Goal: Task Accomplishment & Management: Complete application form

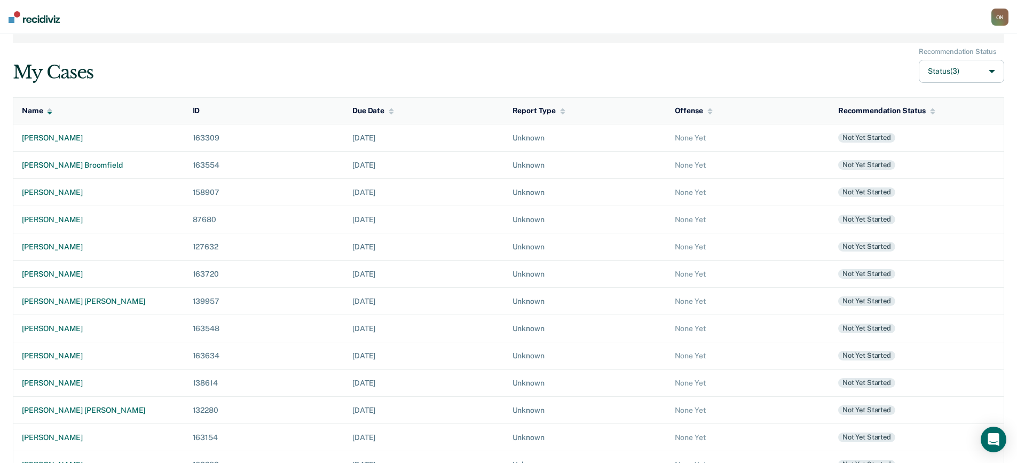
scroll to position [107, 0]
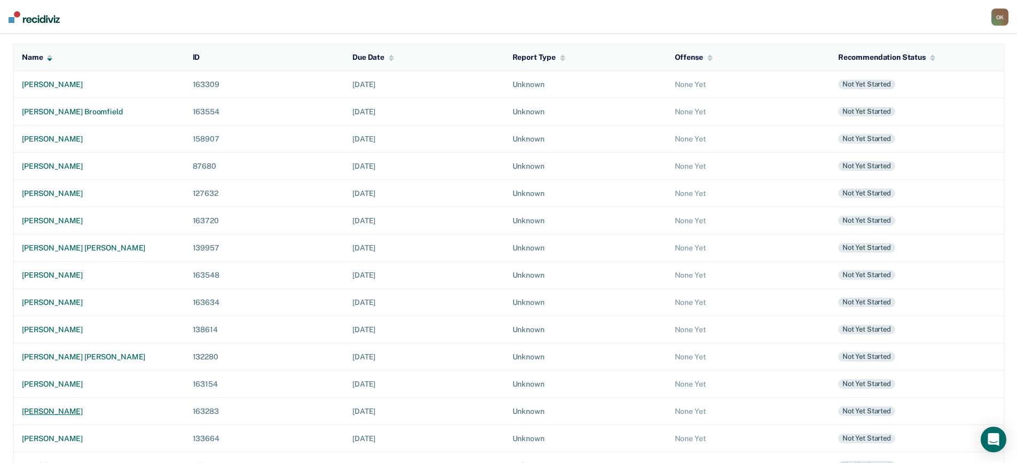
click at [62, 412] on div "[PERSON_NAME]" at bounding box center [99, 411] width 154 height 9
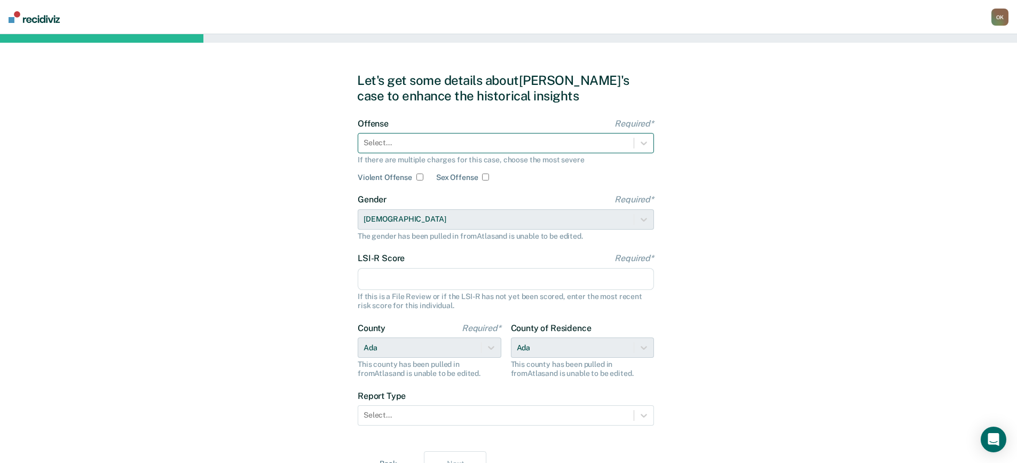
click at [408, 145] on div at bounding box center [496, 142] width 265 height 11
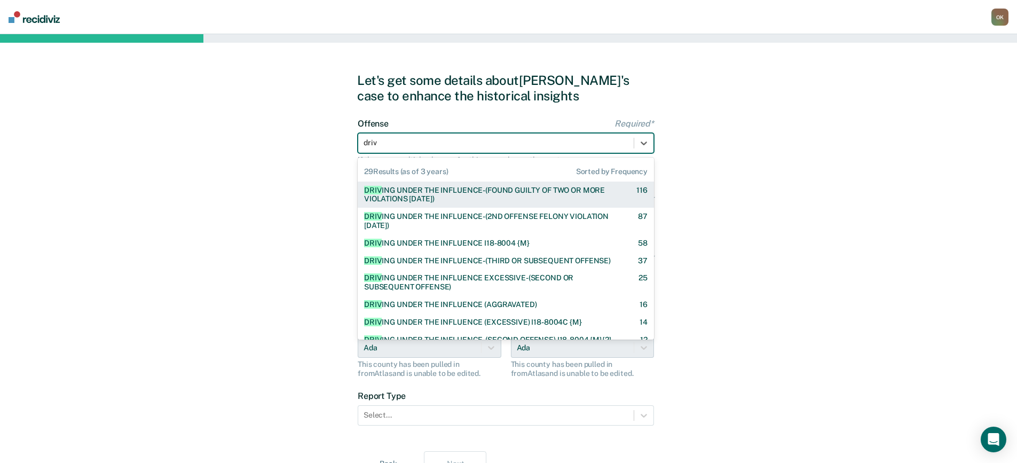
type input "driv"
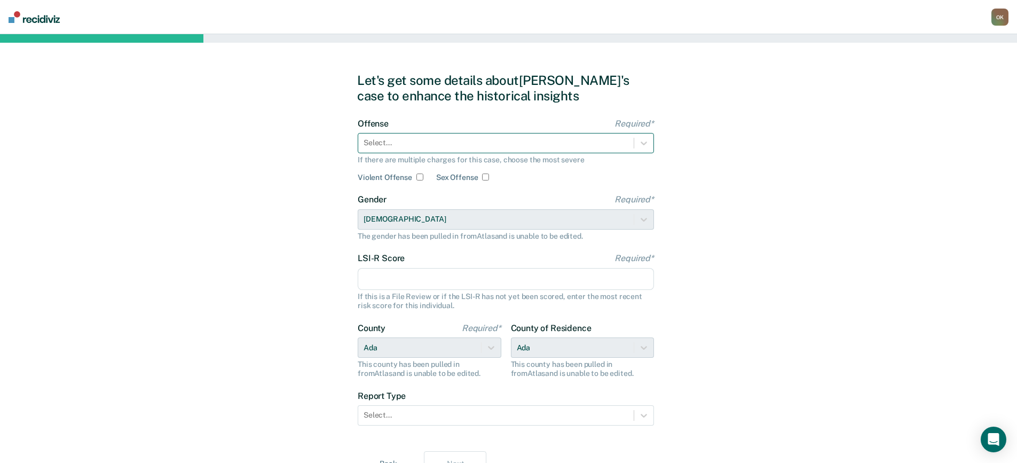
click at [464, 141] on div at bounding box center [496, 142] width 265 height 11
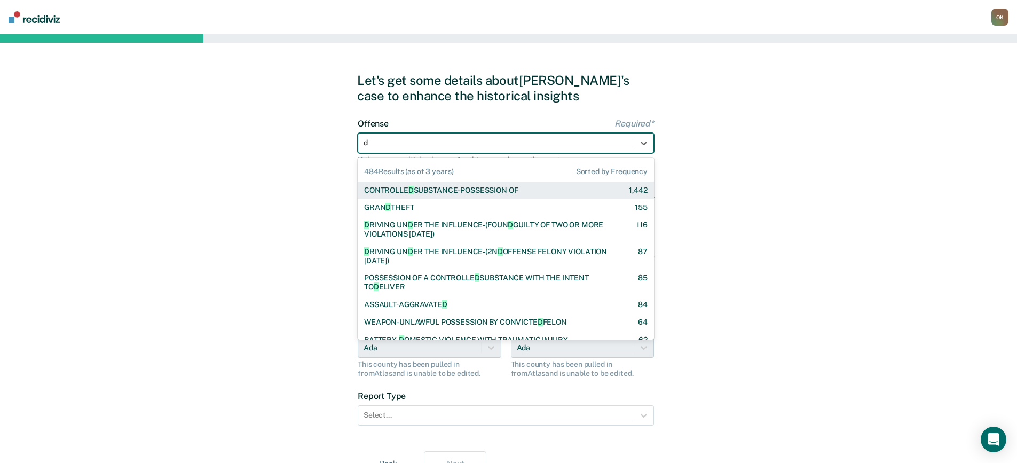
type input "dr"
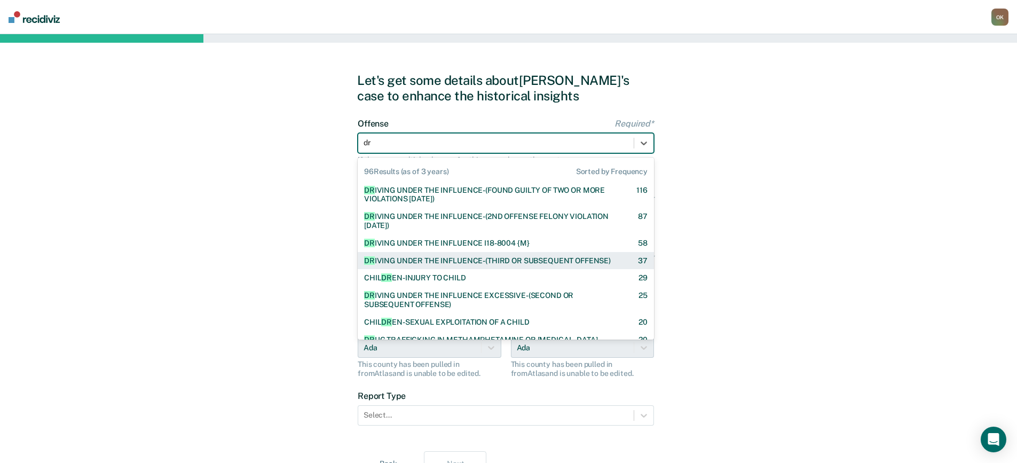
click at [502, 263] on div "DR [PERSON_NAME] UNDER THE INFLUENCE-(THIRD OR SUBSEQUENT OFFENSE)" at bounding box center [487, 260] width 247 height 9
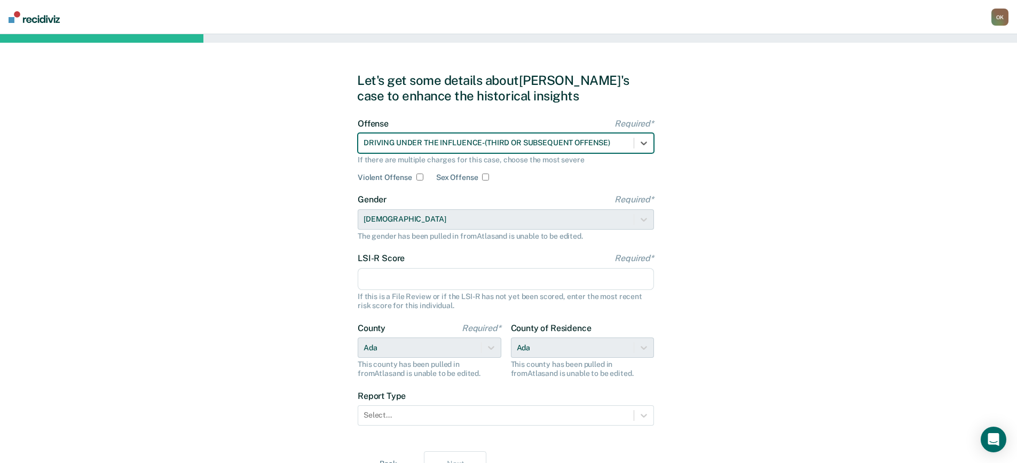
click at [479, 278] on input "LSI-R Score Required*" at bounding box center [506, 279] width 296 height 22
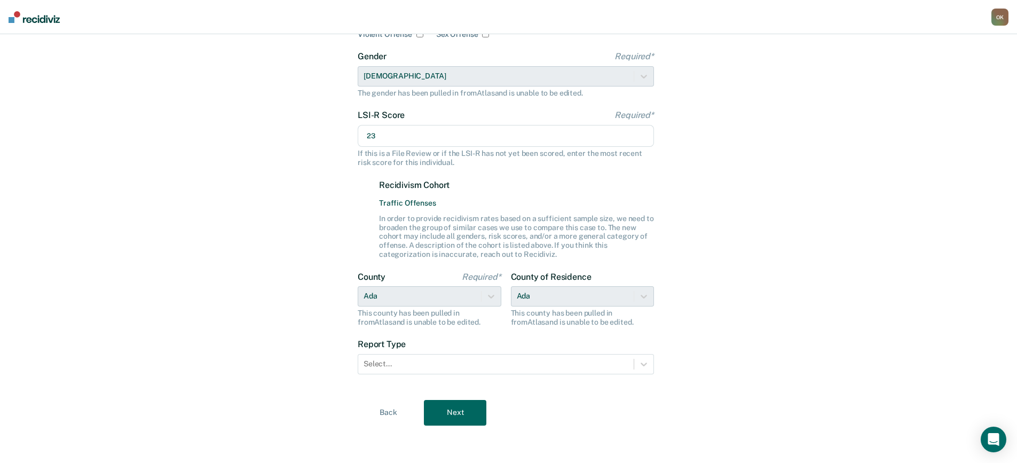
scroll to position [144, 0]
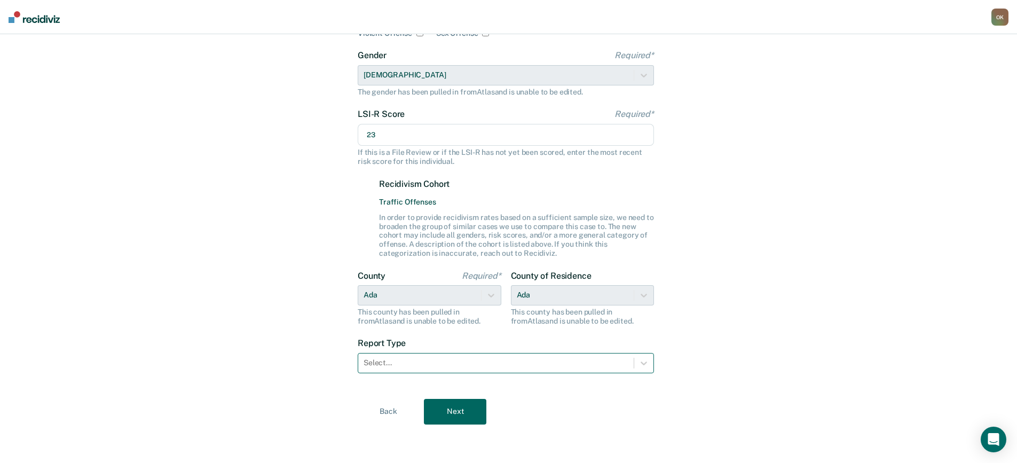
type input "23"
click at [580, 359] on div at bounding box center [496, 362] width 265 height 11
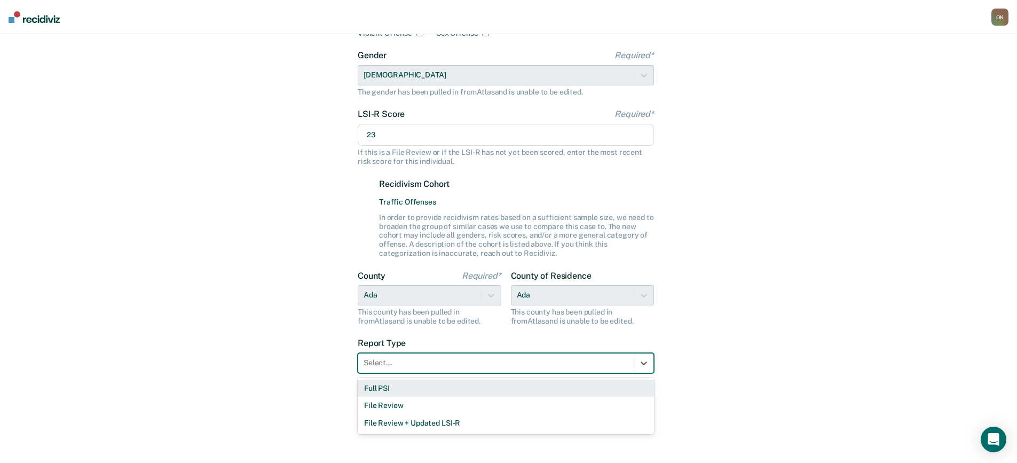
click at [391, 386] on div "Full PSI" at bounding box center [506, 389] width 296 height 18
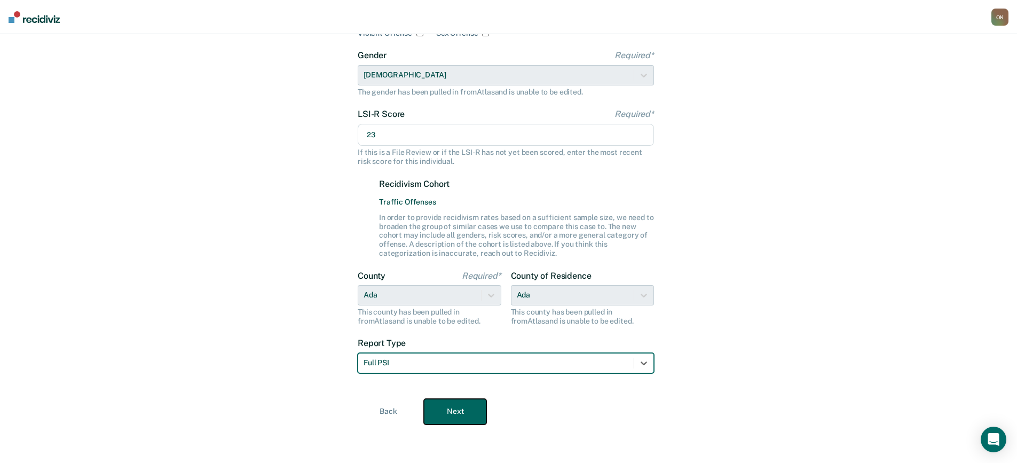
click at [460, 412] on button "Next" at bounding box center [455, 412] width 62 height 26
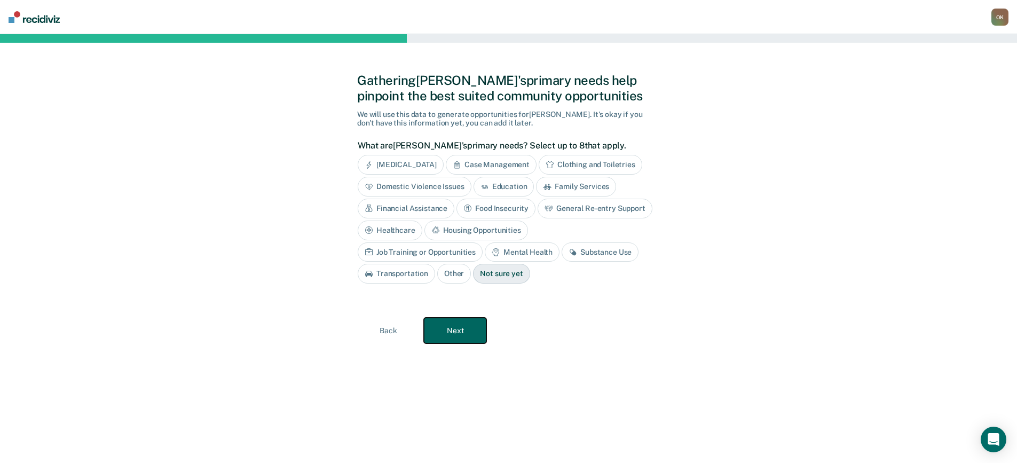
scroll to position [0, 0]
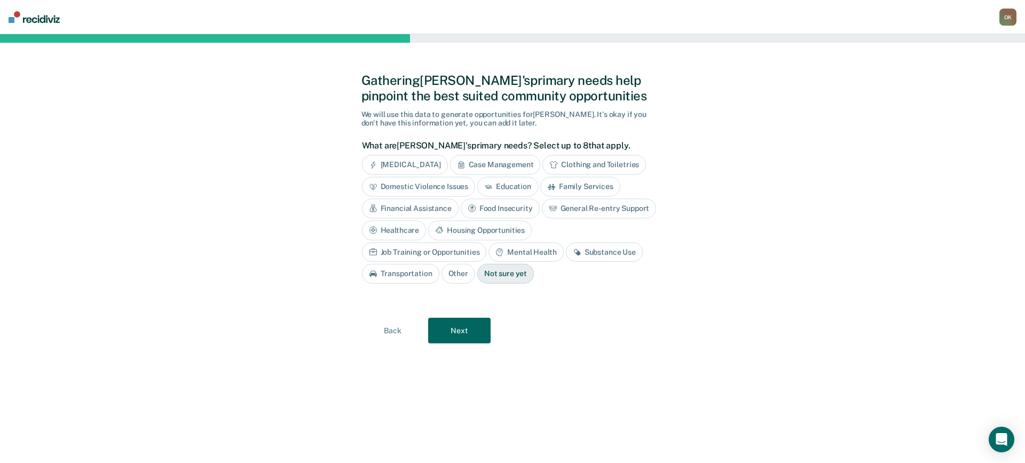
click at [488, 255] on div "Mental Health" at bounding box center [525, 252] width 75 height 20
click at [578, 254] on div "Substance Use" at bounding box center [616, 252] width 77 height 20
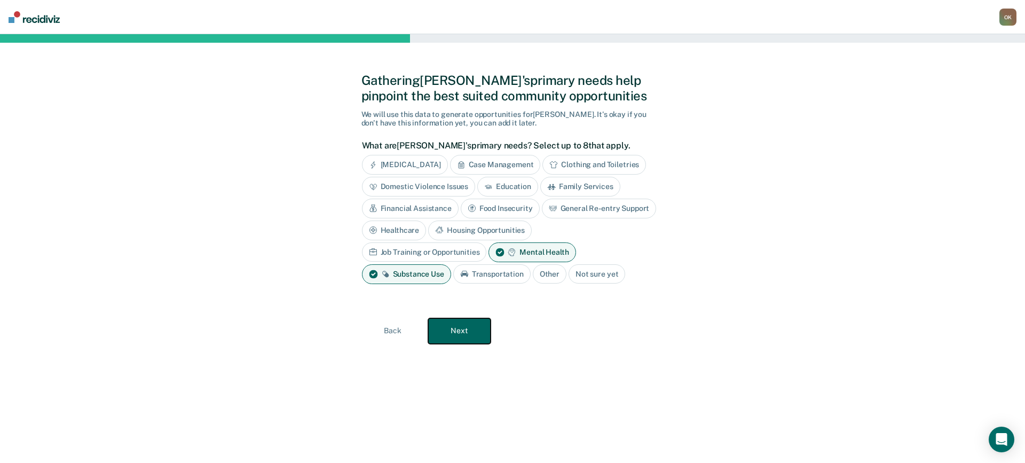
click at [460, 331] on button "Next" at bounding box center [459, 331] width 62 height 26
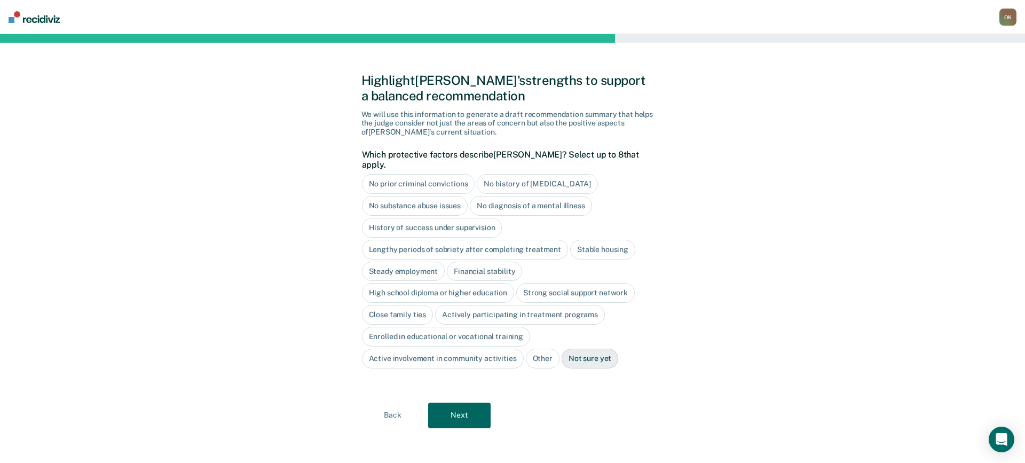
click at [550, 196] on div "No diagnosis of a mental illness" at bounding box center [531, 206] width 122 height 20
click at [591, 240] on div "Stable housing" at bounding box center [602, 250] width 65 height 20
click at [389, 262] on div "Steady employment" at bounding box center [403, 272] width 83 height 20
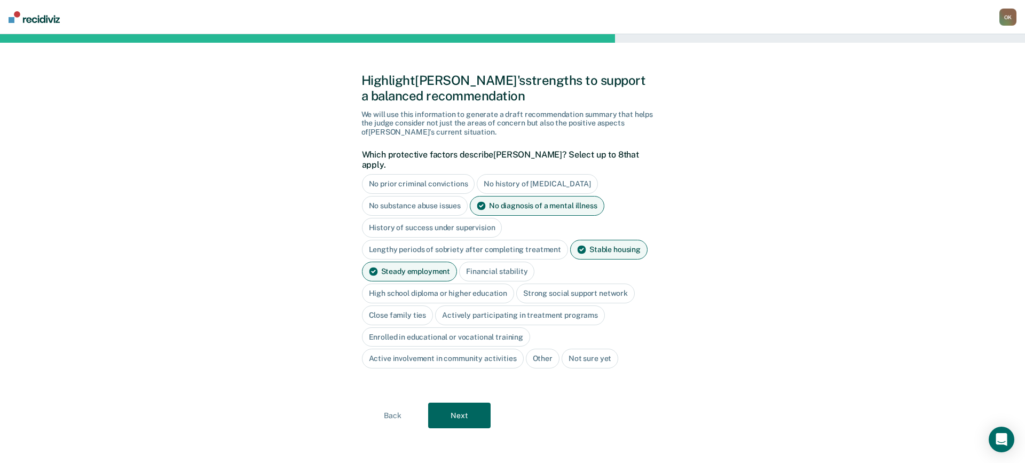
click at [447, 283] on div "High school diploma or higher education" at bounding box center [438, 293] width 153 height 20
click at [587, 286] on div "Strong social support network" at bounding box center [587, 293] width 119 height 20
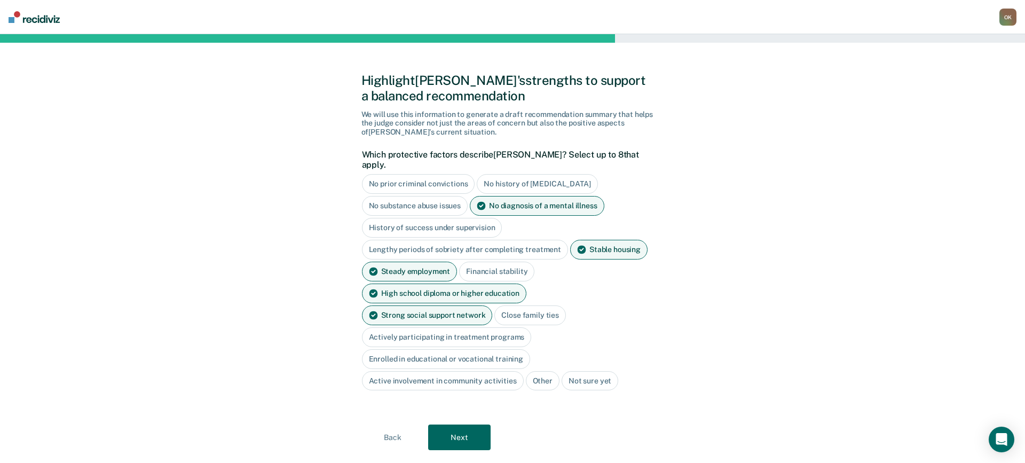
click at [494, 306] on div "Close family ties" at bounding box center [530, 315] width 72 height 20
click at [502, 327] on div "Actively participating in treatment programs" at bounding box center [447, 337] width 170 height 20
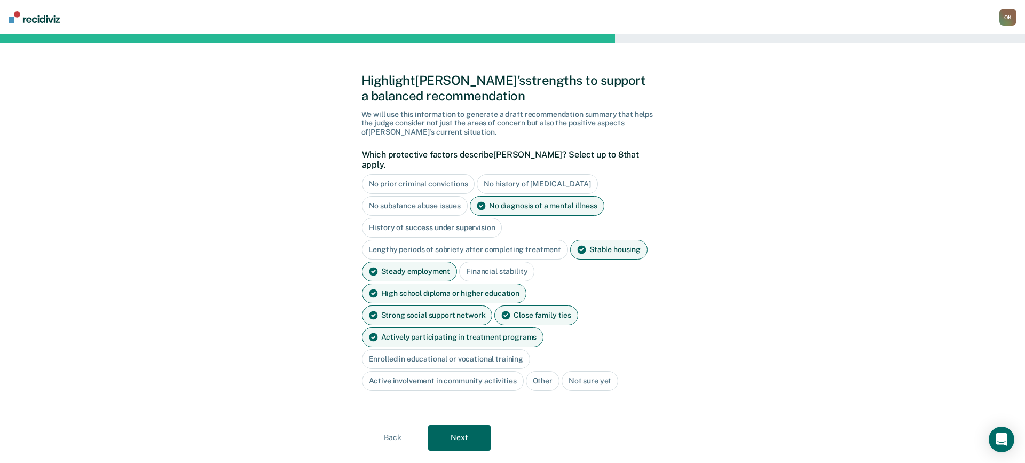
click at [470, 371] on div "Active involvement in community activities" at bounding box center [443, 381] width 162 height 20
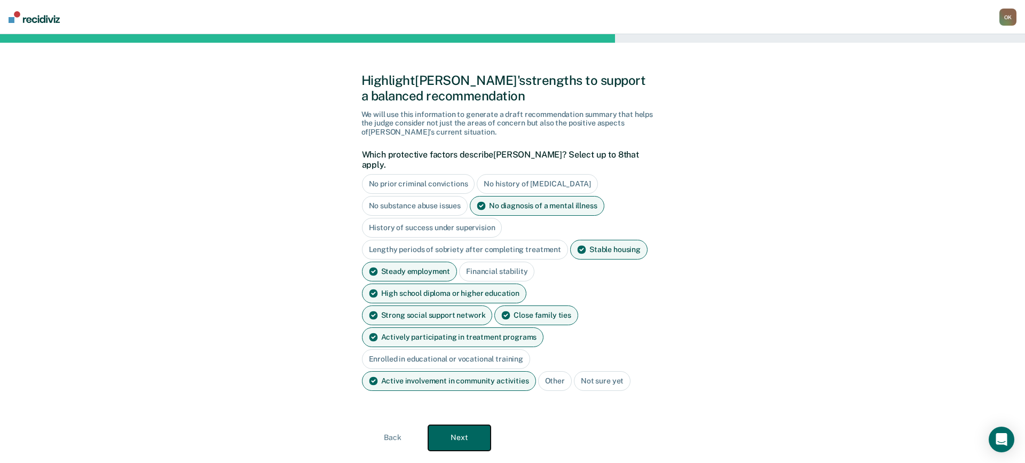
click at [465, 425] on button "Next" at bounding box center [459, 438] width 62 height 26
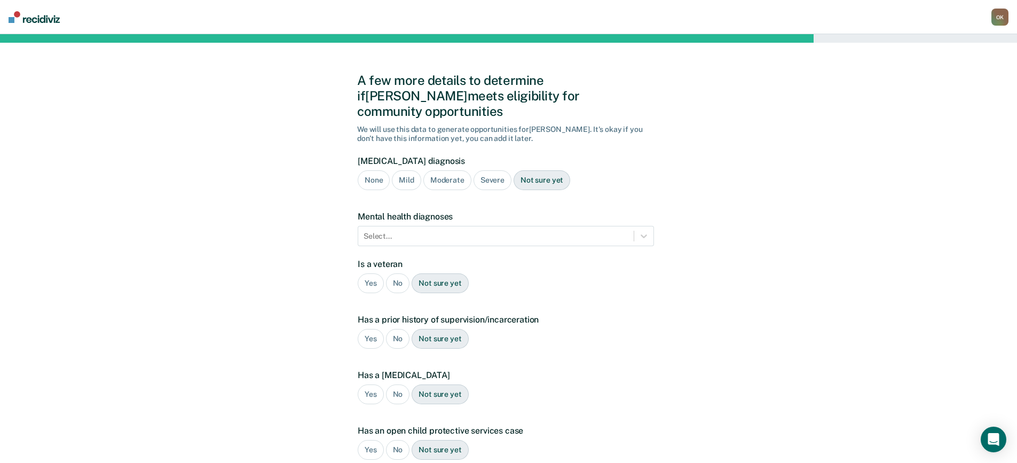
click at [497, 170] on div "Severe" at bounding box center [492, 180] width 38 height 20
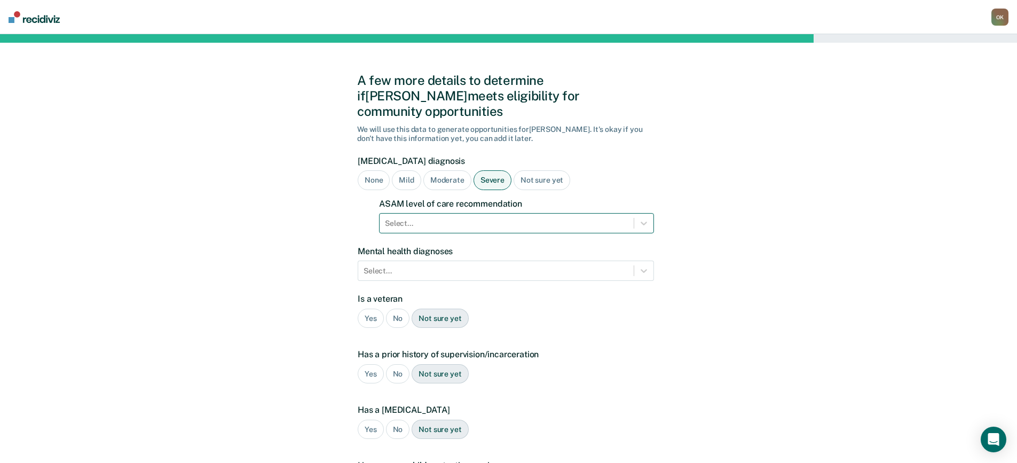
click at [479, 218] on div at bounding box center [506, 223] width 243 height 11
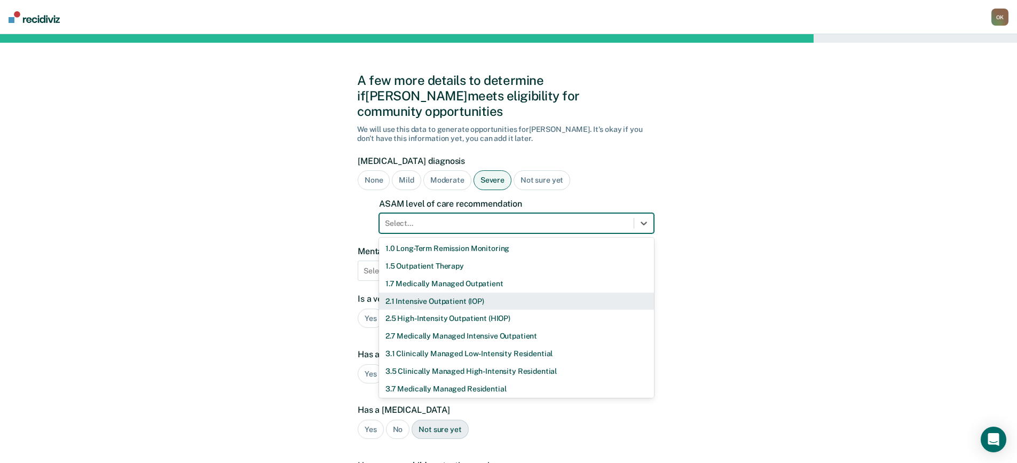
click at [431, 293] on div "2.1 Intensive Outpatient (IOP)" at bounding box center [516, 302] width 275 height 18
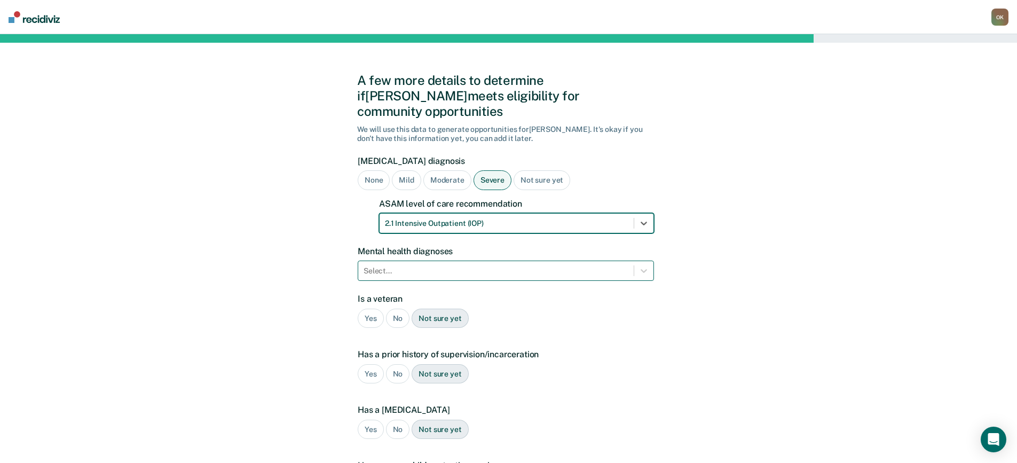
click at [437, 265] on div at bounding box center [496, 270] width 265 height 11
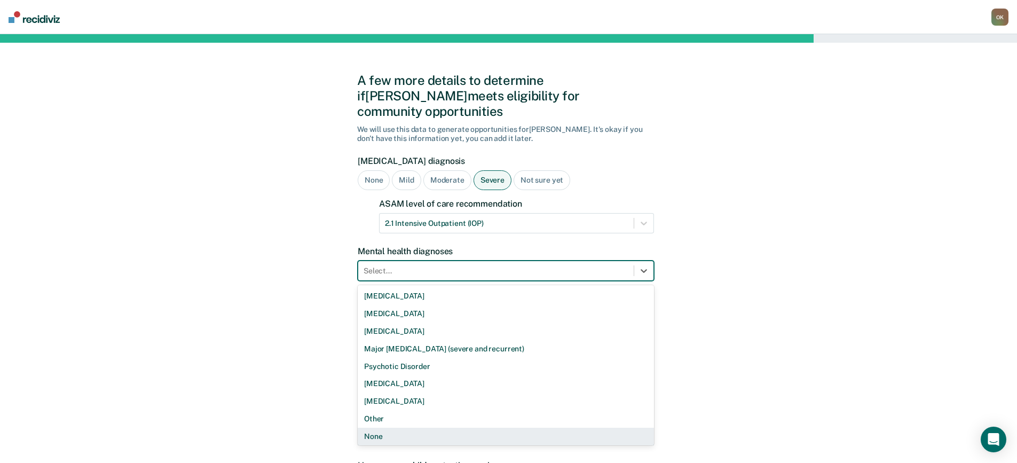
click at [382, 428] on div "None" at bounding box center [506, 437] width 296 height 18
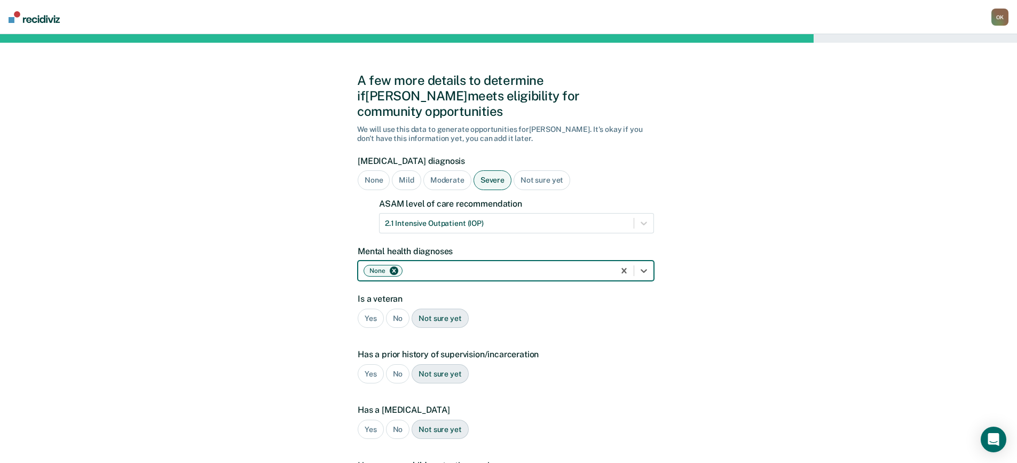
click at [397, 309] on div "No" at bounding box center [398, 319] width 24 height 20
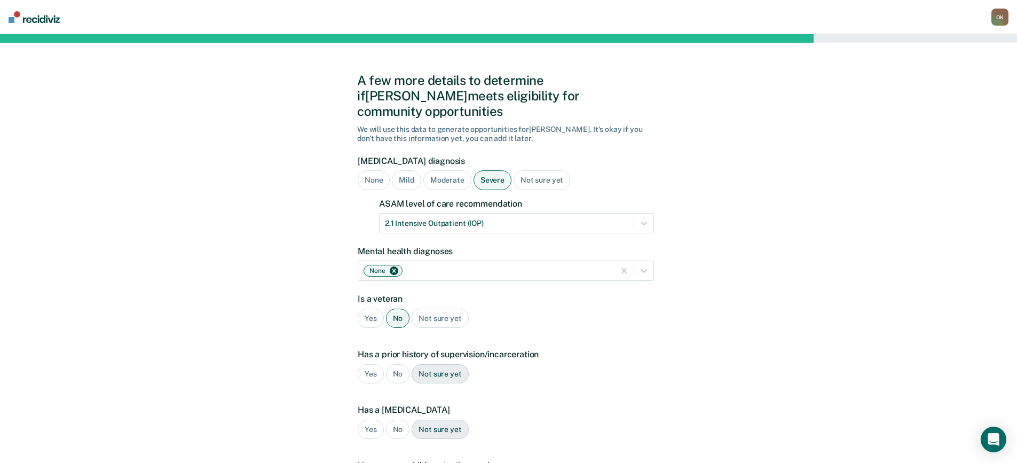
click at [370, 364] on div "Yes" at bounding box center [371, 374] width 26 height 20
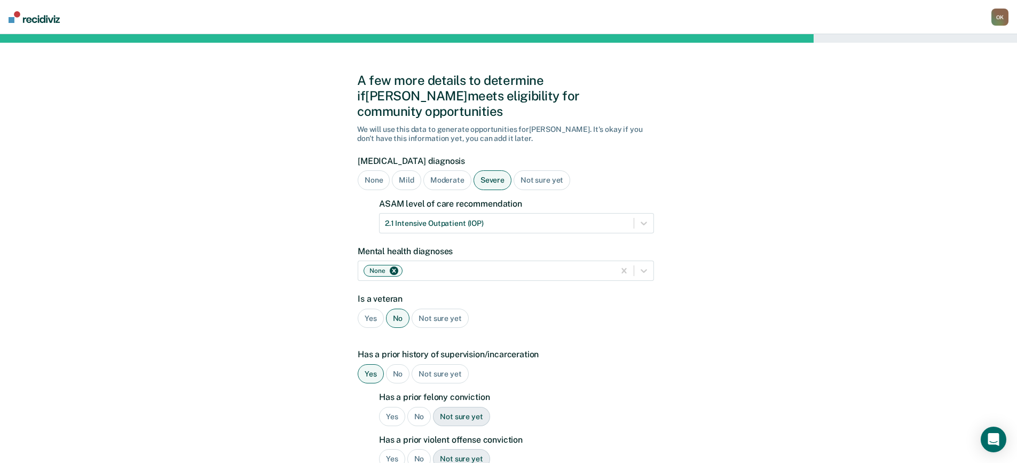
click at [421, 407] on div "No" at bounding box center [419, 417] width 24 height 20
click at [417, 449] on div "No" at bounding box center [419, 459] width 24 height 20
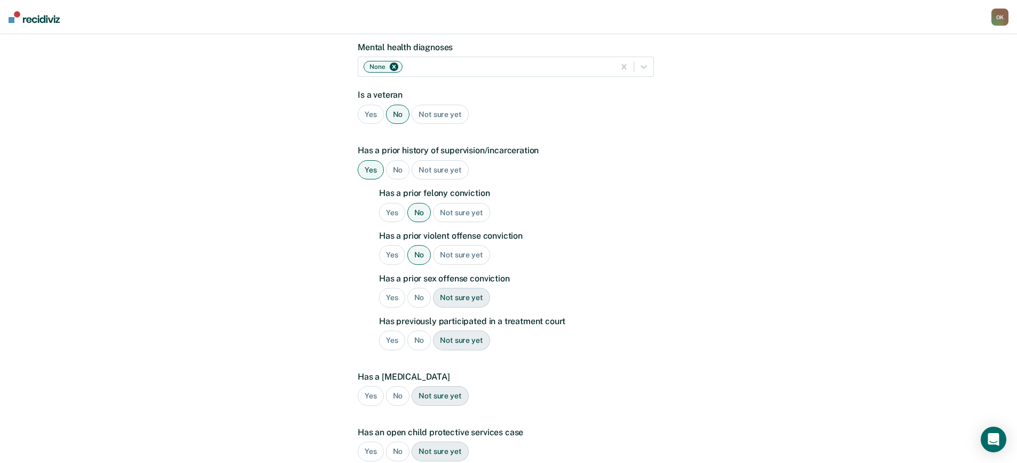
scroll to position [214, 0]
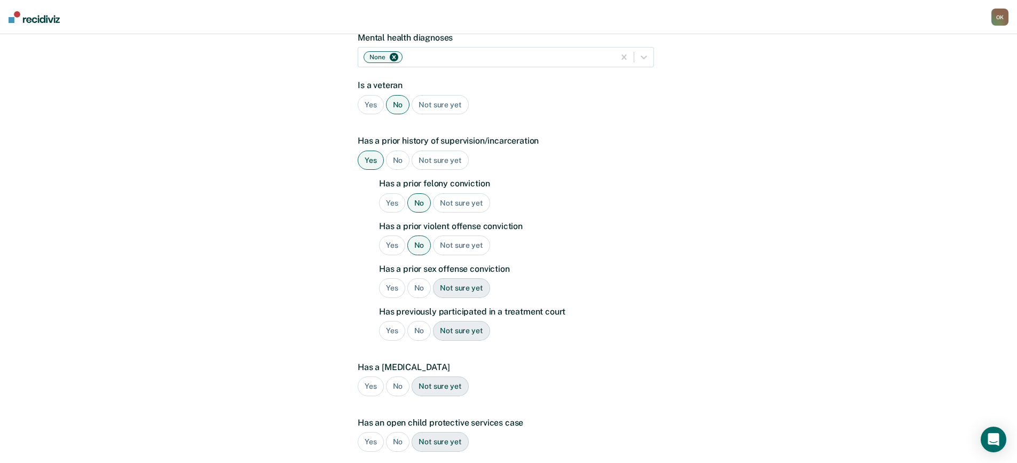
click at [419, 278] on div "No" at bounding box center [419, 288] width 24 height 20
click at [420, 321] on div "No" at bounding box center [419, 331] width 24 height 20
click at [395, 376] on div "No" at bounding box center [398, 386] width 24 height 20
click at [396, 432] on div "No" at bounding box center [398, 442] width 24 height 20
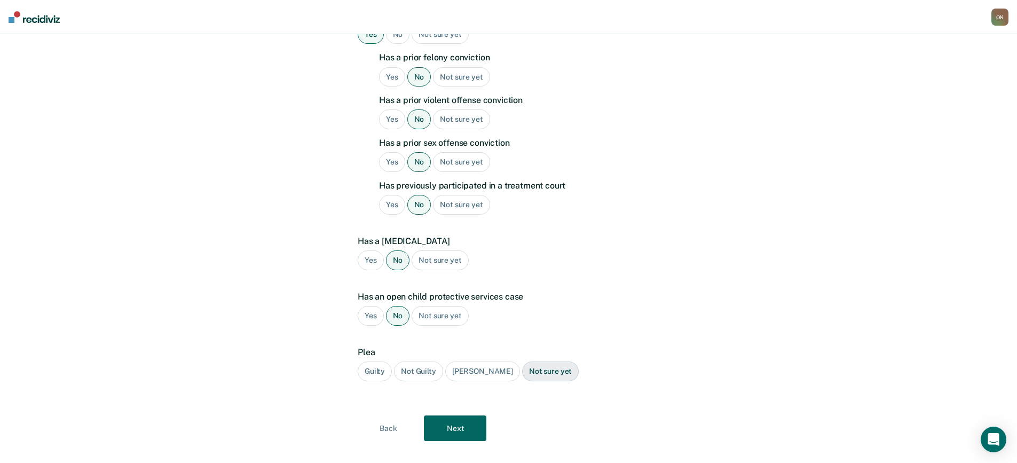
scroll to position [341, 0]
click at [375, 360] on div "Guilty" at bounding box center [375, 370] width 34 height 20
click at [463, 414] on button "Next" at bounding box center [455, 427] width 62 height 26
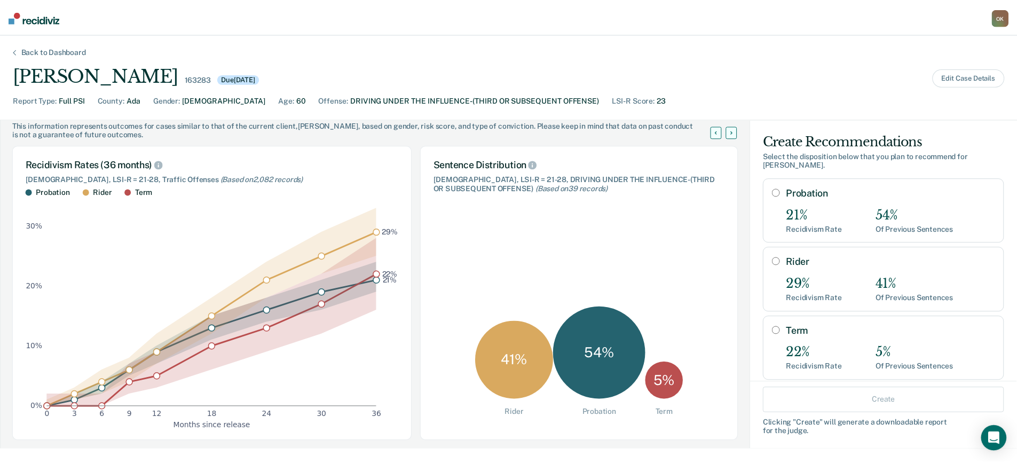
scroll to position [53, 0]
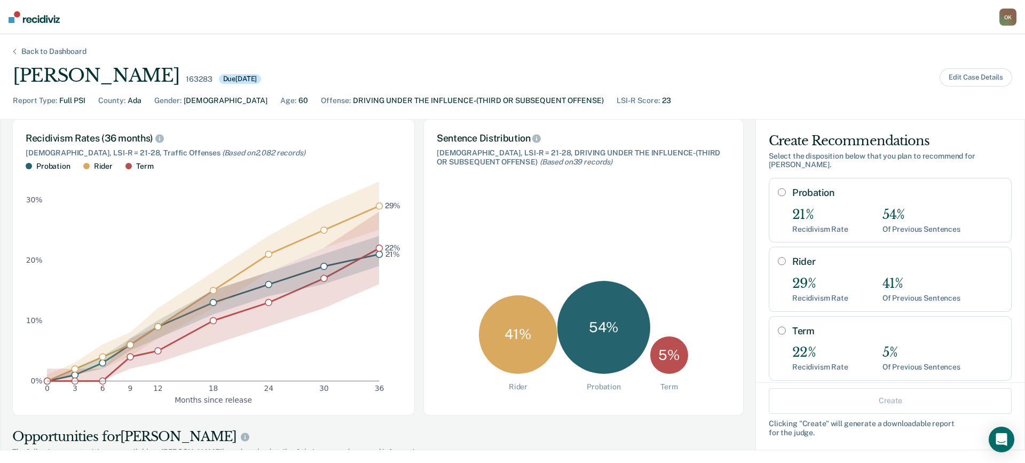
click at [778, 188] on input "Probation" at bounding box center [782, 192] width 8 height 9
radio input "true"
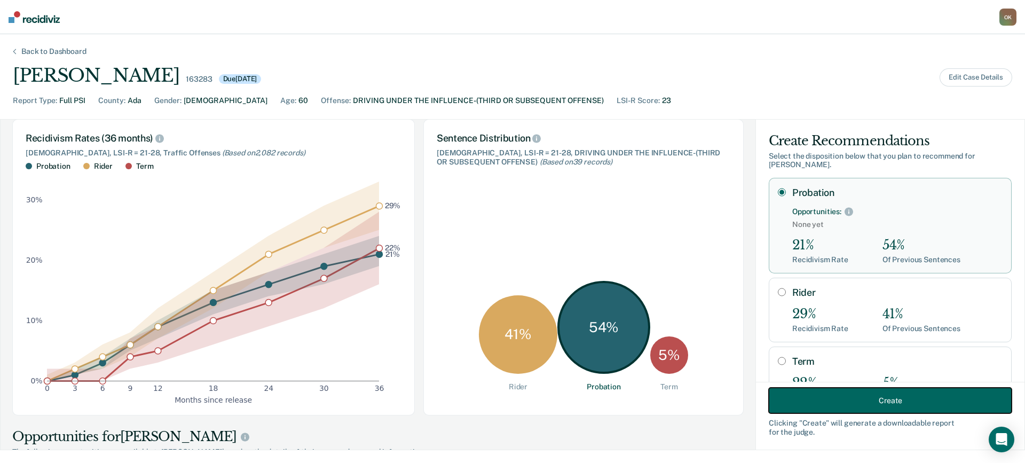
click at [861, 396] on button "Create" at bounding box center [890, 401] width 243 height 26
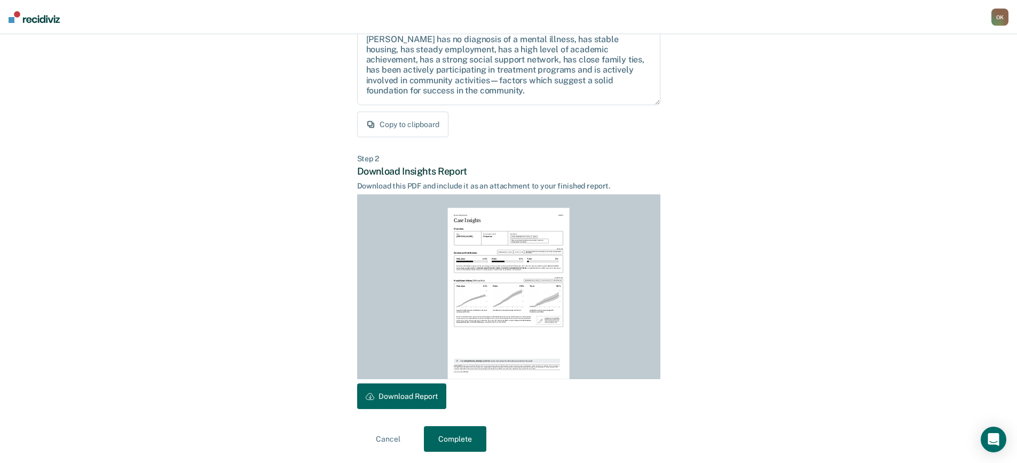
scroll to position [146, 0]
click at [421, 398] on button "Download Report" at bounding box center [401, 395] width 89 height 26
click at [460, 436] on button "Complete" at bounding box center [455, 437] width 62 height 26
